Goal: Navigation & Orientation: Find specific page/section

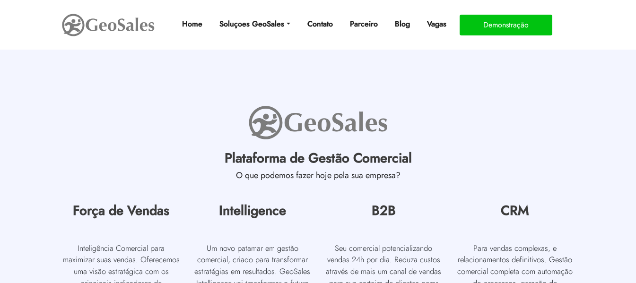
scroll to position [4237, 0]
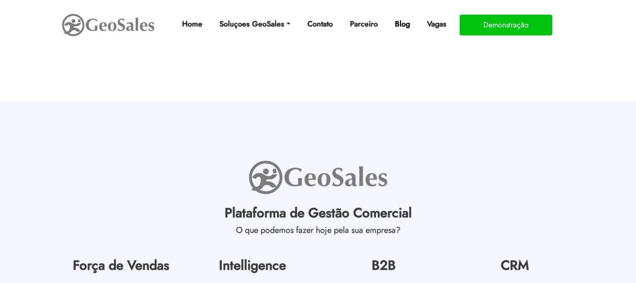
click at [405, 24] on link "Blog" at bounding box center [402, 24] width 23 height 19
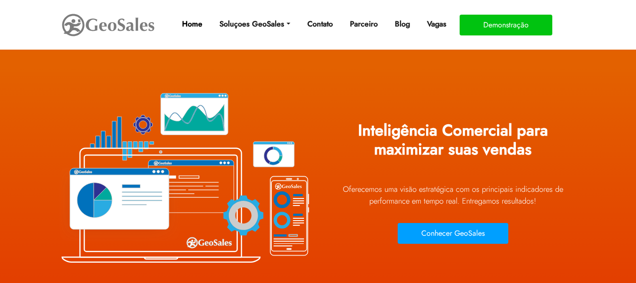
click at [183, 24] on link "Home" at bounding box center [192, 24] width 28 height 19
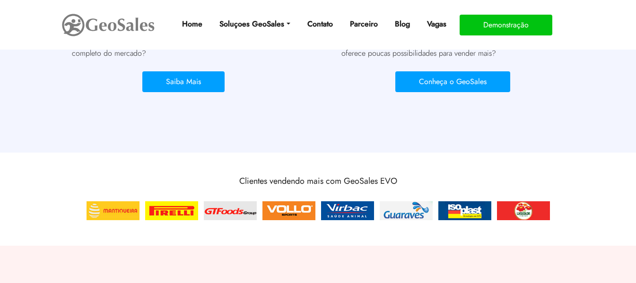
scroll to position [804, 0]
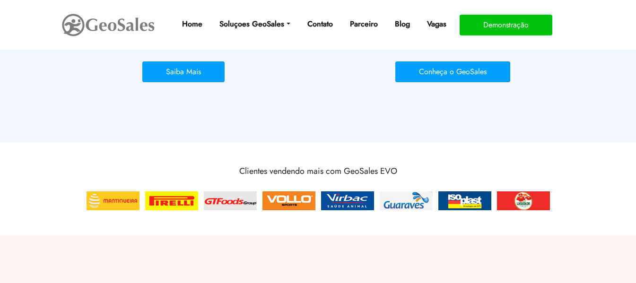
click at [176, 202] on img at bounding box center [171, 201] width 57 height 23
click at [210, 202] on img at bounding box center [230, 201] width 57 height 23
click at [317, 205] on div at bounding box center [318, 201] width 525 height 23
click at [406, 19] on link "Blog" at bounding box center [402, 24] width 23 height 19
